Goal: Information Seeking & Learning: Learn about a topic

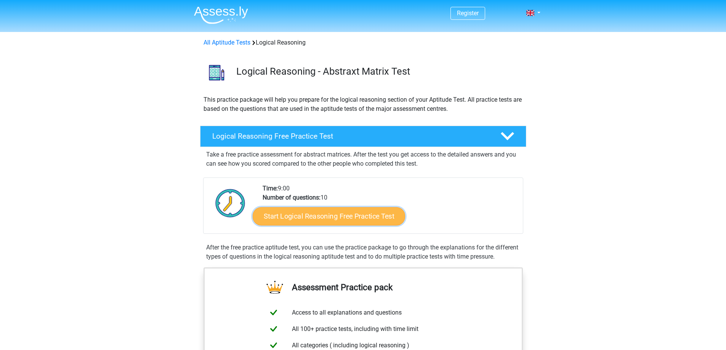
click at [305, 218] on link "Start Logical Reasoning Free Practice Test" at bounding box center [329, 216] width 153 height 18
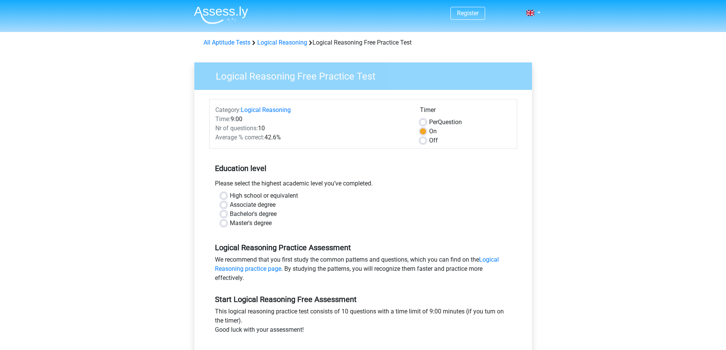
click at [230, 204] on label "Associate degree" at bounding box center [253, 205] width 46 height 9
click at [224, 204] on input "Associate degree" at bounding box center [224, 205] width 6 height 8
radio input "true"
click at [230, 214] on label "Bachelor's degree" at bounding box center [253, 214] width 47 height 9
click at [222, 214] on input "Bachelor's degree" at bounding box center [224, 214] width 6 height 8
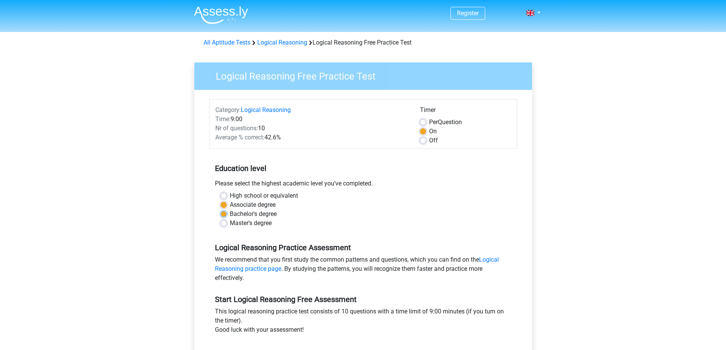
radio input "true"
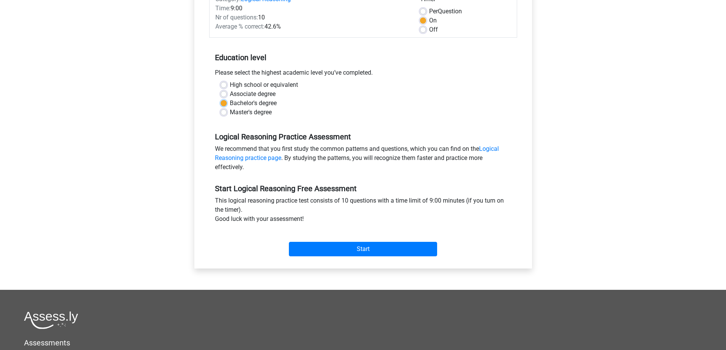
scroll to position [114, 0]
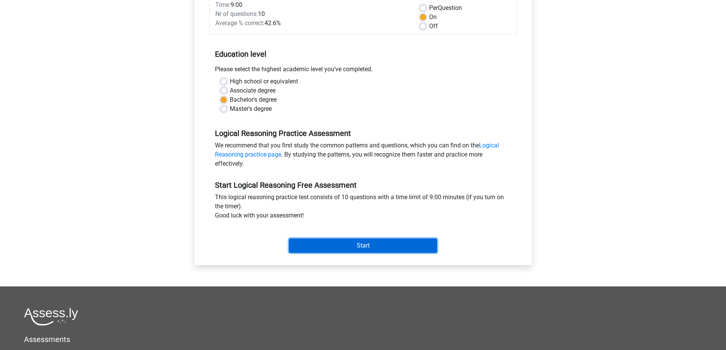
click at [352, 249] on input "Start" at bounding box center [363, 246] width 148 height 14
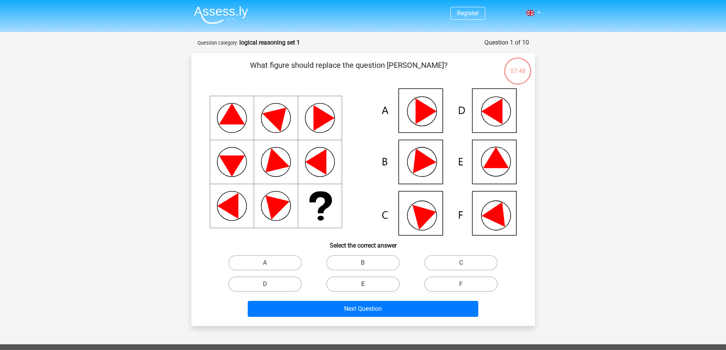
click at [361, 281] on label "E" at bounding box center [363, 284] width 74 height 15
click at [363, 284] on input "E" at bounding box center [365, 286] width 5 height 5
radio input "true"
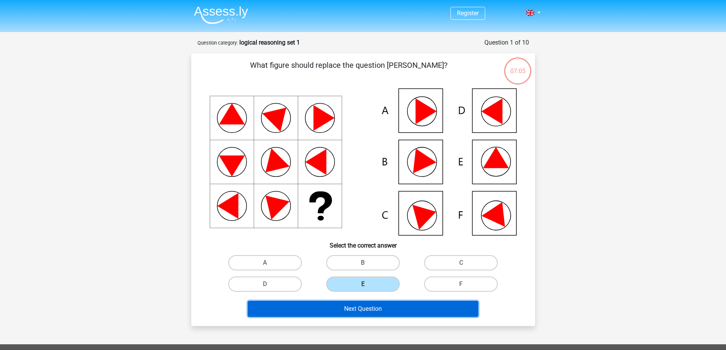
click at [403, 308] on button "Next Question" at bounding box center [363, 309] width 231 height 16
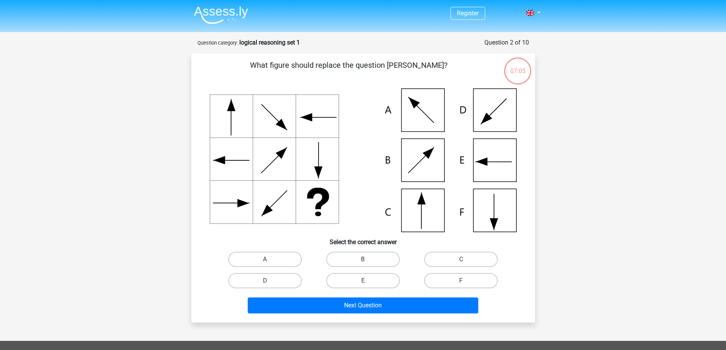
scroll to position [38, 0]
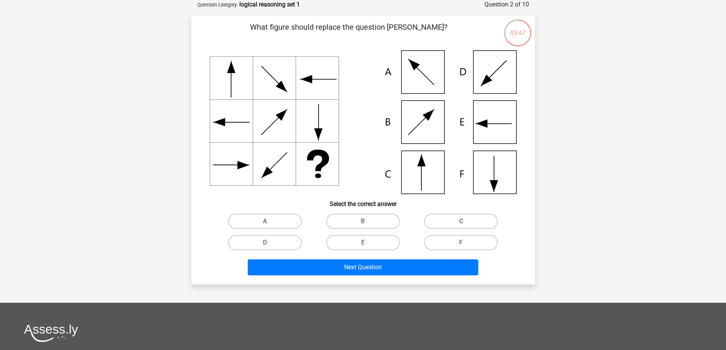
click at [434, 221] on label "C" at bounding box center [461, 221] width 74 height 15
click at [461, 222] on input "C" at bounding box center [463, 224] width 5 height 5
radio input "true"
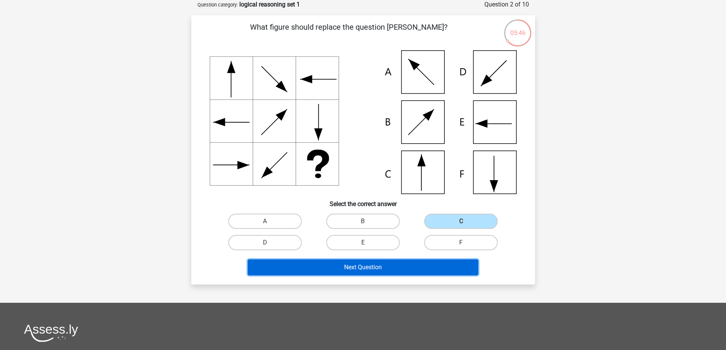
click at [402, 270] on button "Next Question" at bounding box center [363, 268] width 231 height 16
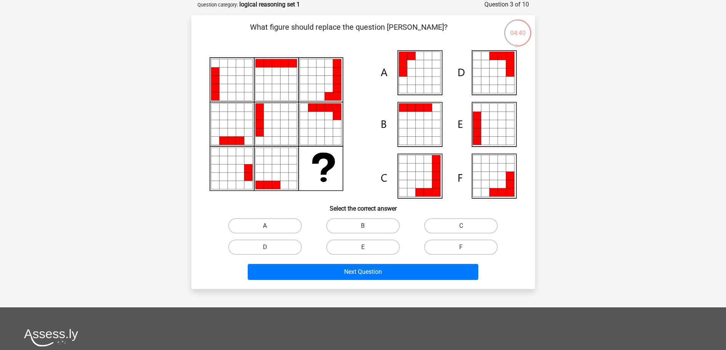
click at [274, 226] on label "A" at bounding box center [265, 225] width 74 height 15
click at [270, 226] on input "A" at bounding box center [267, 228] width 5 height 5
radio input "true"
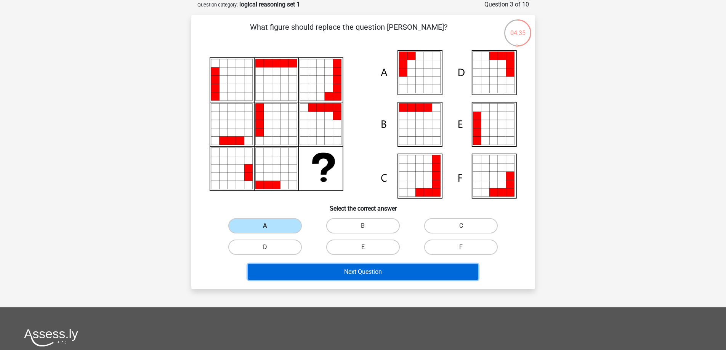
click at [340, 270] on button "Next Question" at bounding box center [363, 272] width 231 height 16
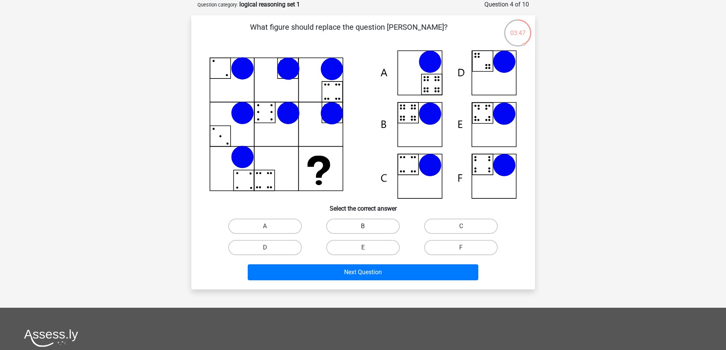
click at [359, 226] on label "B" at bounding box center [363, 226] width 74 height 15
click at [363, 226] on input "B" at bounding box center [365, 228] width 5 height 5
radio input "true"
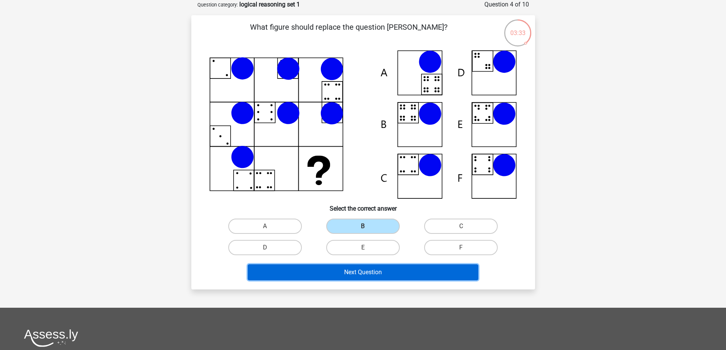
click at [401, 278] on button "Next Question" at bounding box center [363, 273] width 231 height 16
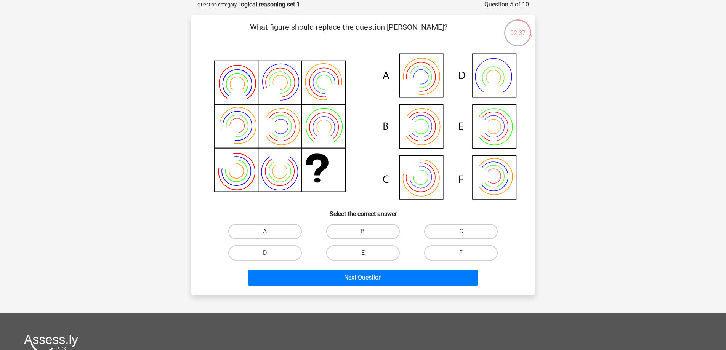
click at [266, 254] on input "D" at bounding box center [267, 255] width 5 height 5
radio input "true"
click at [355, 247] on label "E" at bounding box center [363, 253] width 74 height 15
click at [363, 253] on input "E" at bounding box center [365, 255] width 5 height 5
radio input "true"
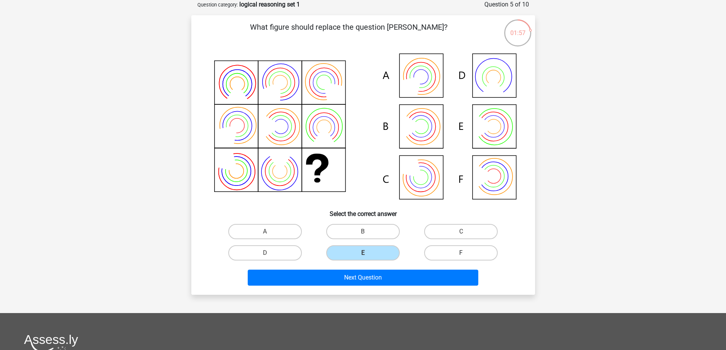
click at [453, 250] on label "F" at bounding box center [461, 253] width 74 height 15
click at [461, 253] on input "F" at bounding box center [463, 255] width 5 height 5
radio input "true"
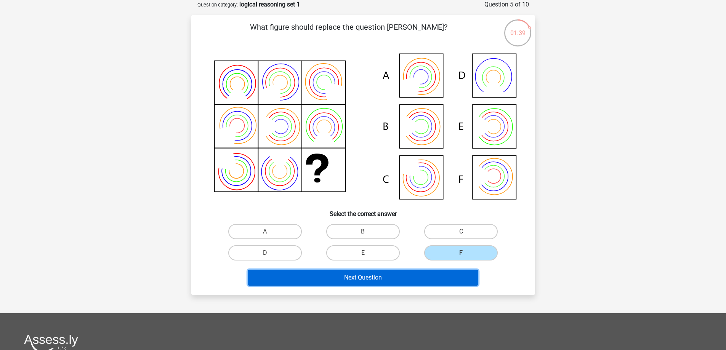
click at [456, 270] on button "Next Question" at bounding box center [363, 278] width 231 height 16
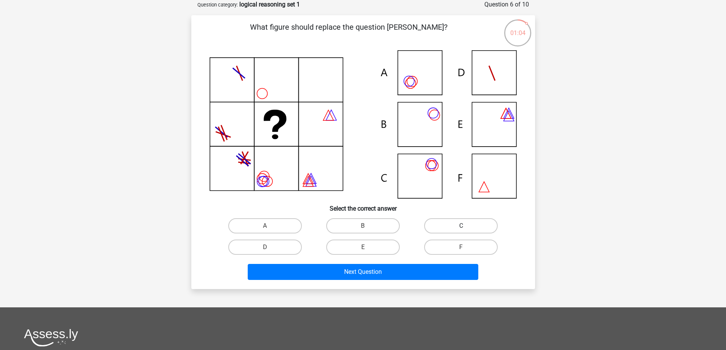
click at [444, 225] on label "C" at bounding box center [461, 225] width 74 height 15
click at [461, 226] on input "C" at bounding box center [463, 228] width 5 height 5
radio input "true"
click at [365, 227] on input "B" at bounding box center [365, 228] width 5 height 5
radio input "true"
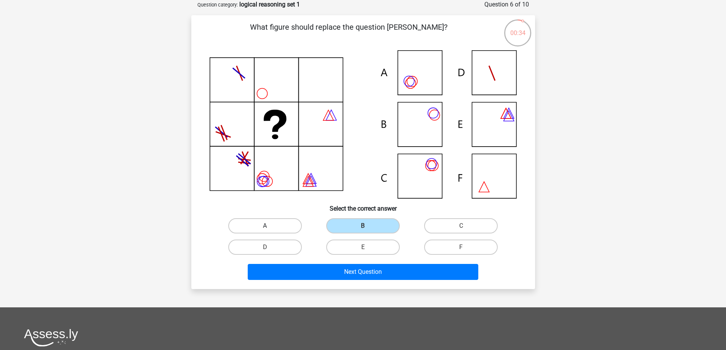
click at [245, 230] on label "A" at bounding box center [265, 225] width 74 height 15
click at [265, 230] on input "A" at bounding box center [267, 228] width 5 height 5
radio input "true"
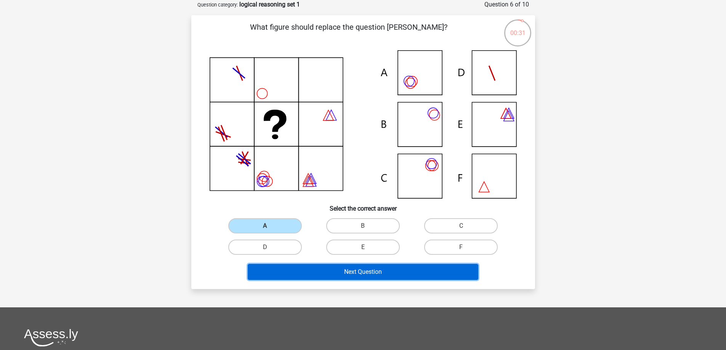
click at [334, 278] on button "Next Question" at bounding box center [363, 272] width 231 height 16
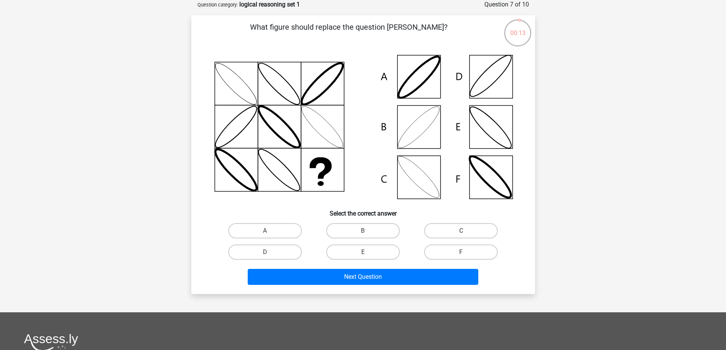
click at [451, 231] on label "C" at bounding box center [461, 230] width 74 height 15
click at [461, 231] on input "C" at bounding box center [463, 233] width 5 height 5
radio input "true"
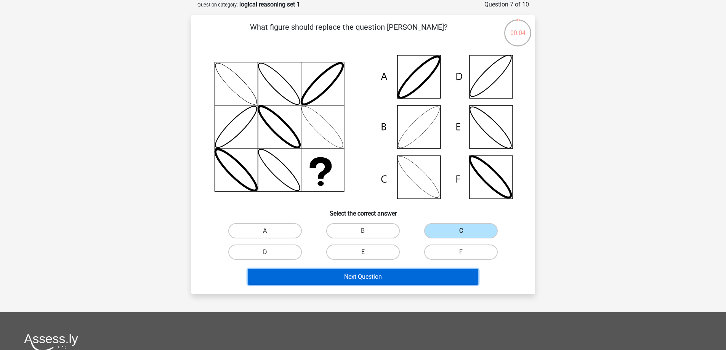
click at [408, 278] on button "Next Question" at bounding box center [363, 277] width 231 height 16
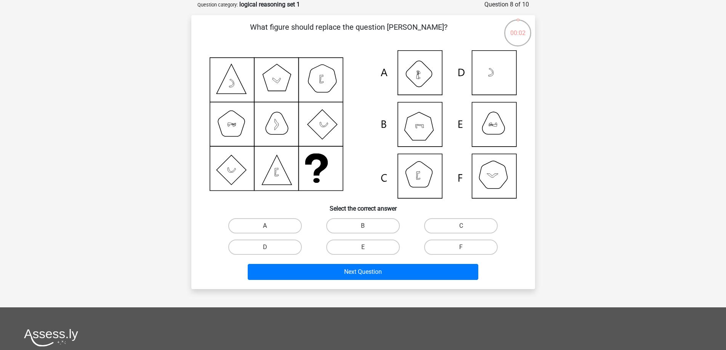
click at [279, 228] on label "A" at bounding box center [265, 225] width 74 height 15
click at [270, 228] on input "A" at bounding box center [267, 228] width 5 height 5
radio input "true"
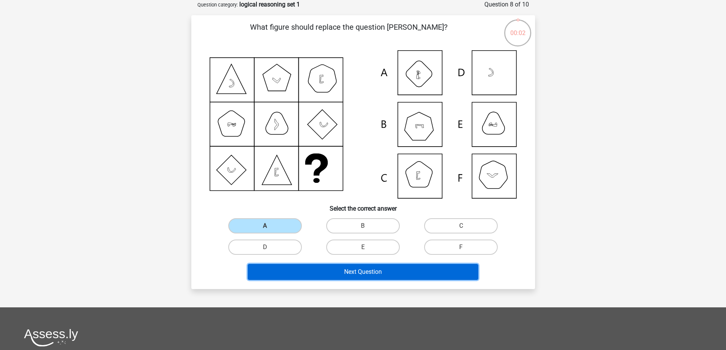
click at [327, 265] on button "Next Question" at bounding box center [363, 272] width 231 height 16
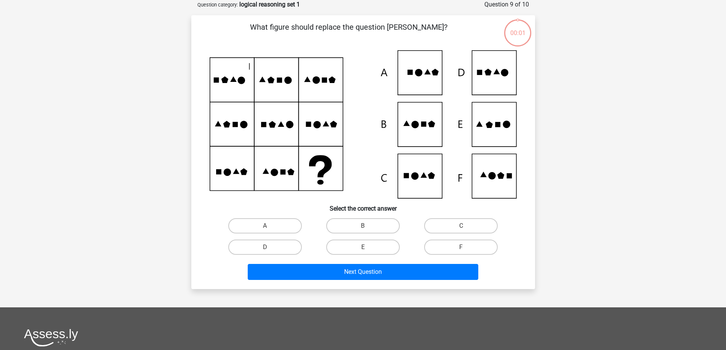
click at [367, 226] on input "B" at bounding box center [365, 228] width 5 height 5
radio input "true"
click at [377, 258] on div "Next Question" at bounding box center [364, 270] width 320 height 25
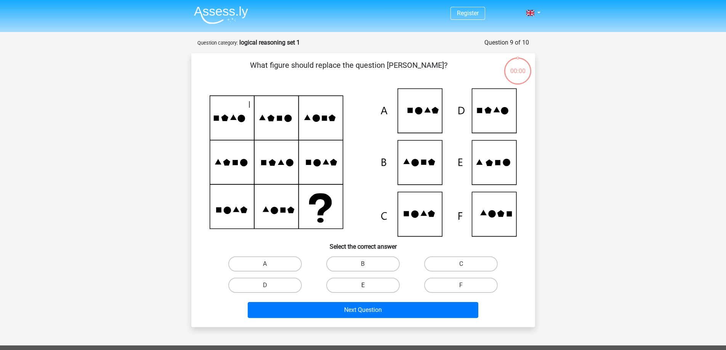
scroll to position [38, 0]
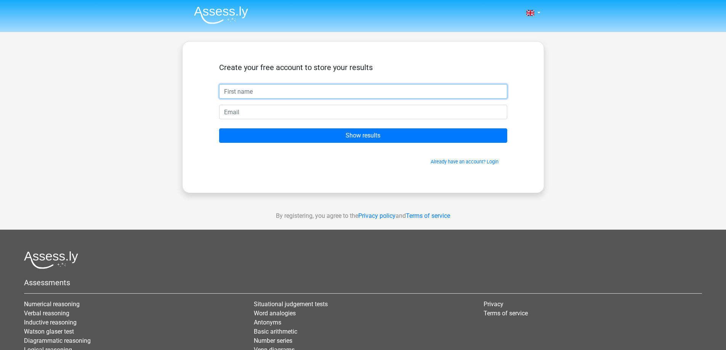
click at [268, 89] on input "text" at bounding box center [363, 91] width 288 height 14
type input "[PERSON_NAME]"
click at [247, 116] on input "email" at bounding box center [363, 112] width 288 height 14
type input "tylerrigby03@gmail.com"
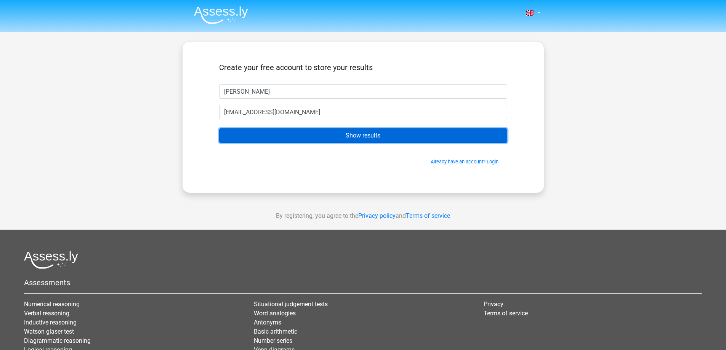
click at [274, 135] on input "Show results" at bounding box center [363, 135] width 288 height 14
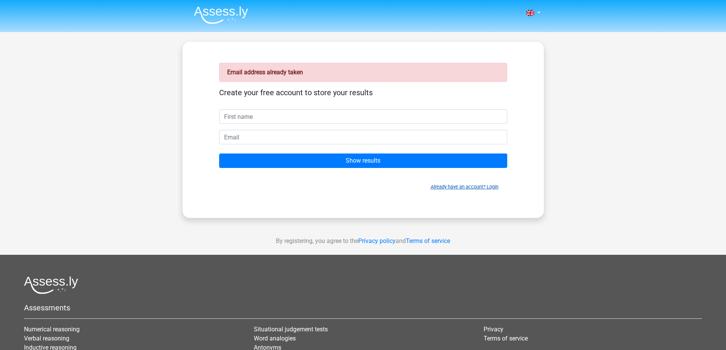
click at [493, 186] on link "Already have an account? Login" at bounding box center [465, 187] width 68 height 6
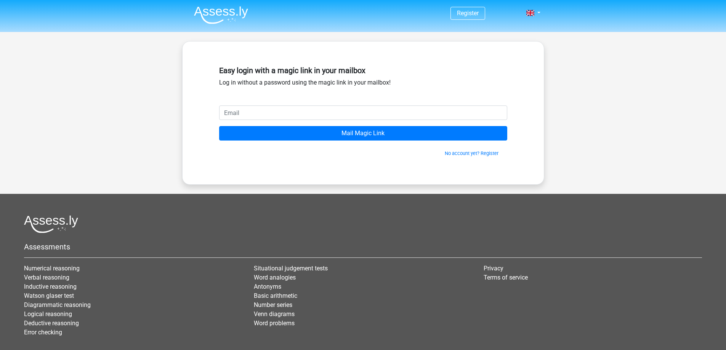
click at [332, 114] on input "email" at bounding box center [363, 113] width 288 height 14
type input "[EMAIL_ADDRESS][DOMAIN_NAME]"
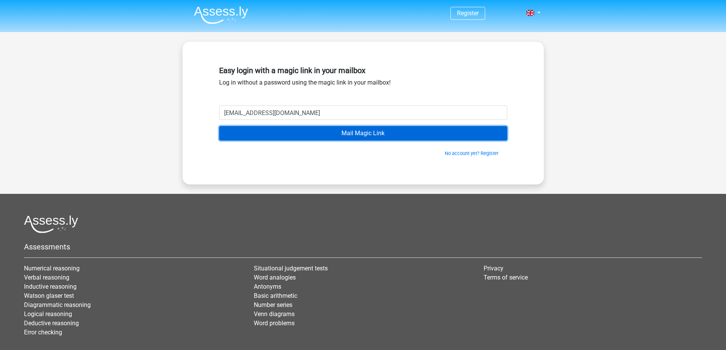
click at [304, 131] on input "Mail Magic Link" at bounding box center [363, 133] width 288 height 14
click at [364, 131] on input "Mail Magic Link" at bounding box center [363, 133] width 288 height 14
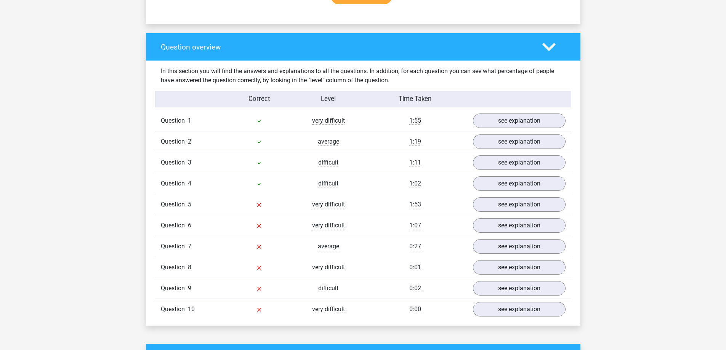
scroll to position [572, 0]
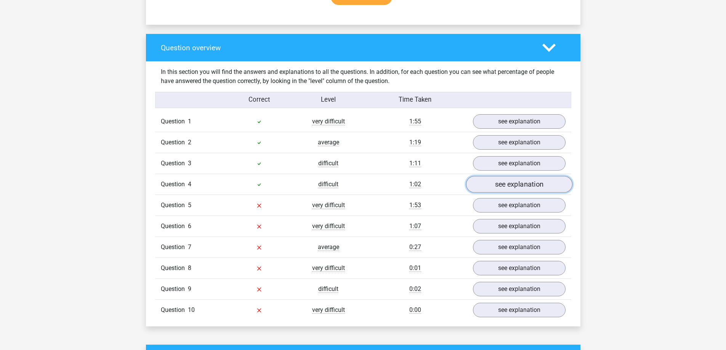
click at [495, 183] on link "see explanation" at bounding box center [519, 185] width 106 height 17
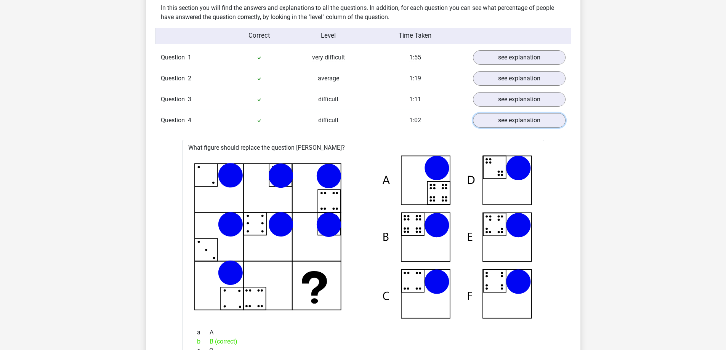
scroll to position [648, 0]
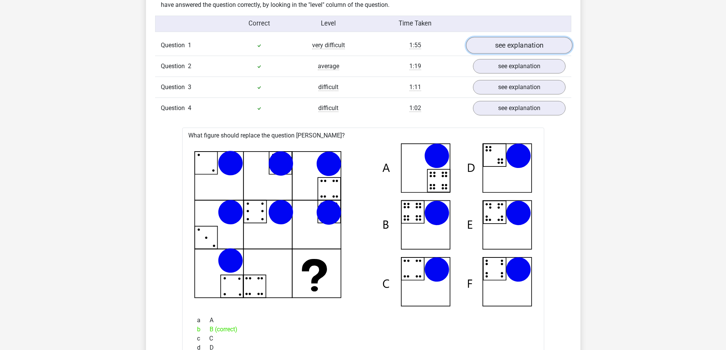
click at [498, 47] on link "see explanation" at bounding box center [519, 45] width 106 height 17
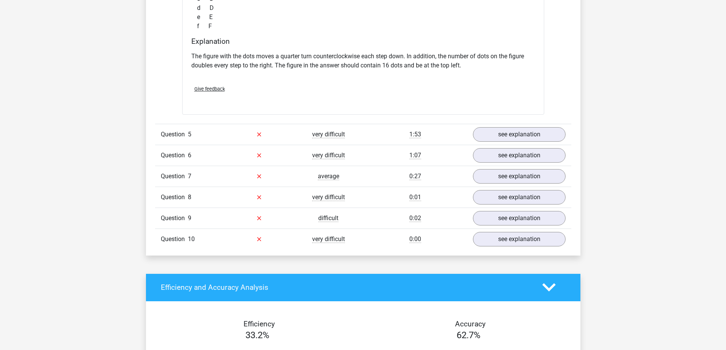
scroll to position [1525, 0]
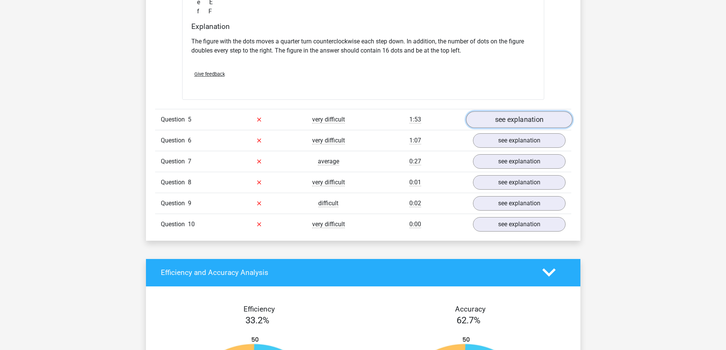
click at [512, 114] on link "see explanation" at bounding box center [519, 119] width 106 height 17
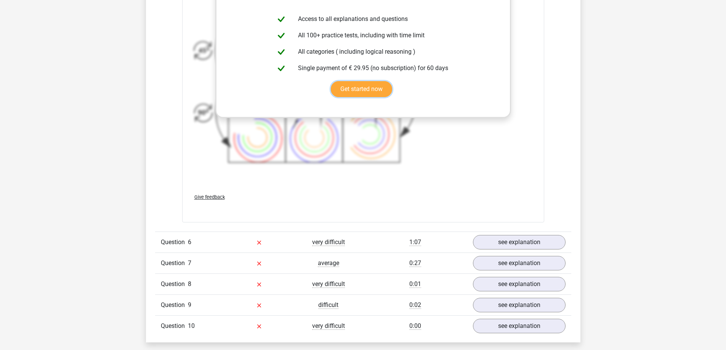
scroll to position [1983, 0]
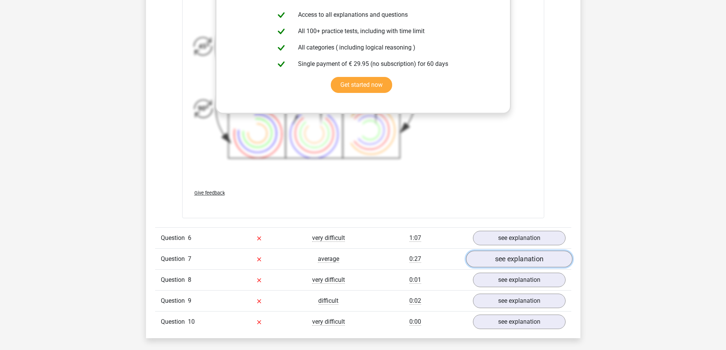
click at [491, 263] on link "see explanation" at bounding box center [519, 259] width 106 height 17
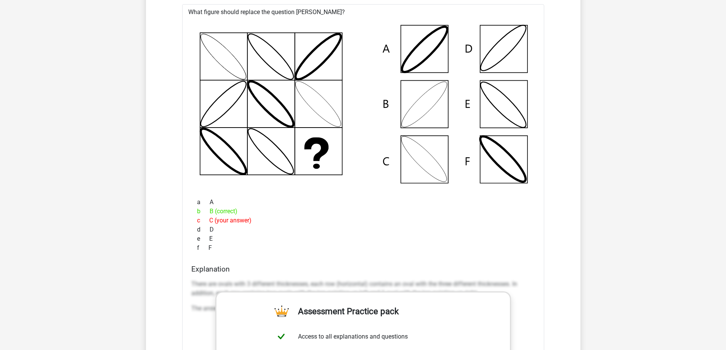
scroll to position [2440, 0]
